Goal: Navigation & Orientation: Find specific page/section

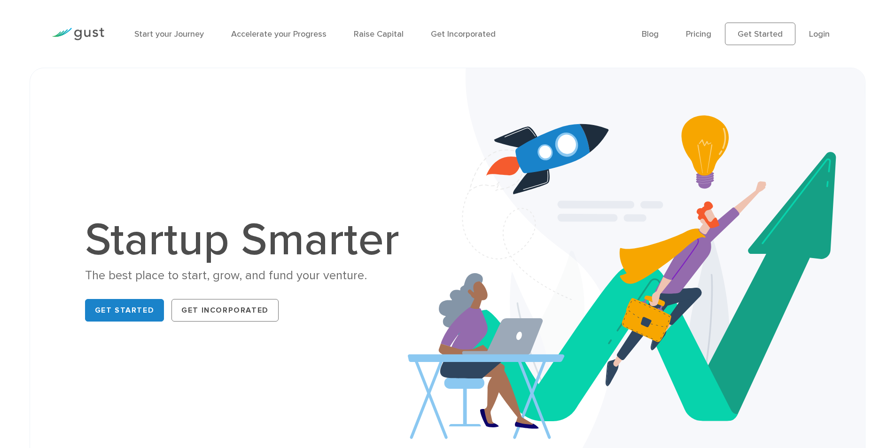
click at [137, 312] on link "Get Started" at bounding box center [124, 310] width 79 height 23
click at [821, 32] on link "Login" at bounding box center [819, 34] width 21 height 10
click at [659, 35] on link "Blog" at bounding box center [650, 34] width 17 height 10
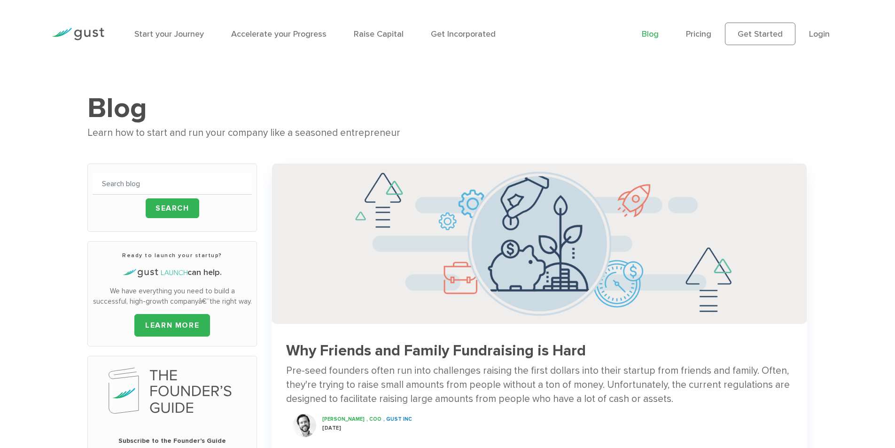
click at [828, 26] on ul "Blog FAQ Pricing Get Started Login Login" at bounding box center [743, 34] width 202 height 23
click at [822, 33] on link "Login" at bounding box center [819, 34] width 21 height 10
